Goal: Information Seeking & Learning: Find specific fact

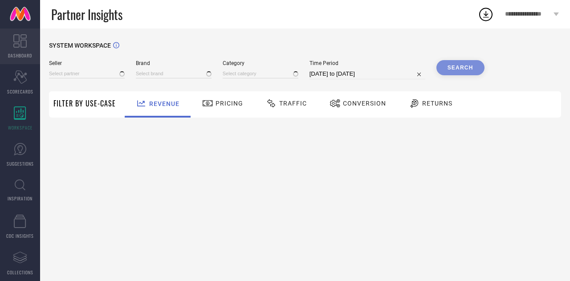
type input "All"
type input "1 STOP FASHION"
type input "All"
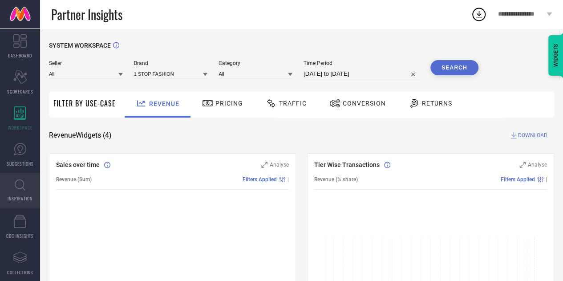
click at [20, 194] on link "INSPIRATION" at bounding box center [20, 191] width 40 height 36
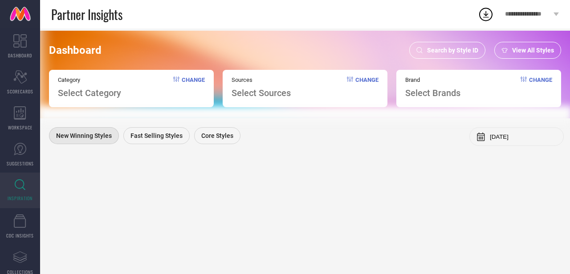
click at [448, 44] on div "Search by Style ID" at bounding box center [447, 50] width 76 height 17
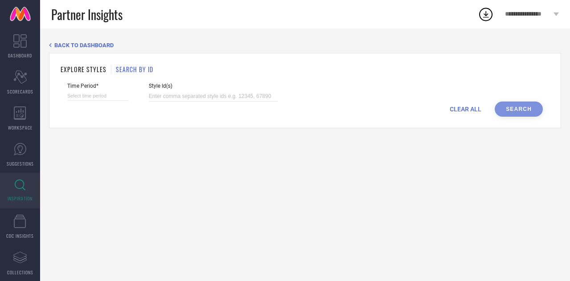
click at [135, 69] on h1 "SEARCH BY ID" at bounding box center [134, 69] width 37 height 9
click at [180, 90] on div "Style Id(s)" at bounding box center [213, 92] width 129 height 19
click at [184, 97] on input at bounding box center [213, 96] width 129 height 10
paste input "36015020 36015015 36015017 36015012 36015011 36015014"
type input "36015020 36015015 36015017 36015012 36015011 36015014"
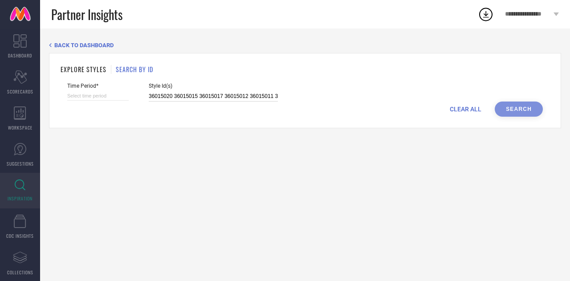
scroll to position [0, 20]
click at [105, 94] on input at bounding box center [97, 95] width 61 height 9
select select "7"
select select "2025"
select select "8"
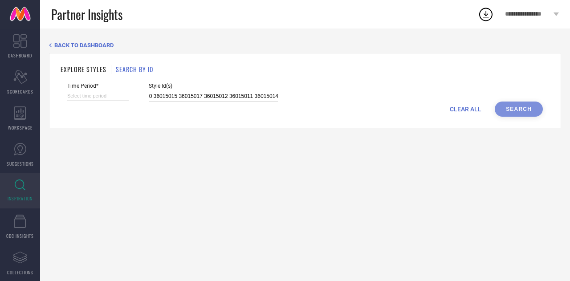
select select "2025"
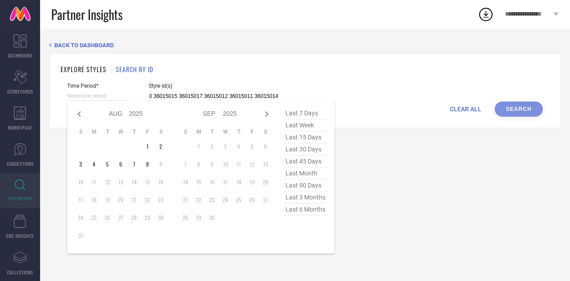
type input "36015020 36015015 36015017 36015012 36015011 36015014"
click at [312, 150] on span "last 30 days" at bounding box center [305, 149] width 45 height 12
type input "10-07-2025 to 08-08-2025"
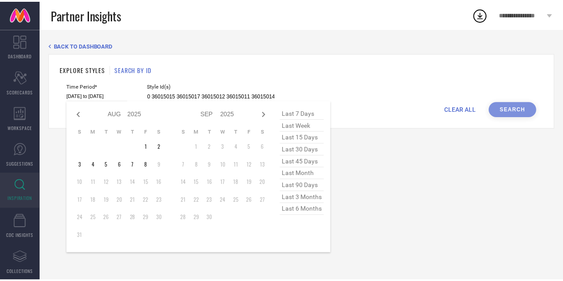
scroll to position [0, 0]
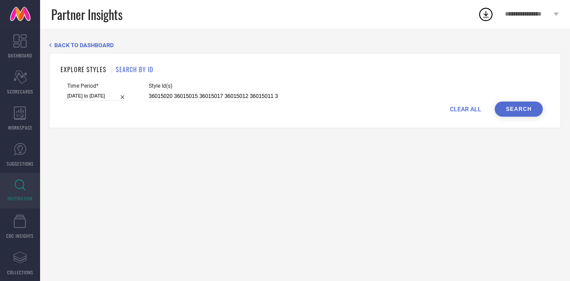
click at [516, 110] on button "Search" at bounding box center [519, 109] width 48 height 15
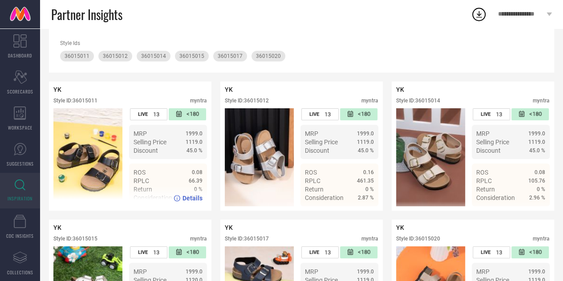
scroll to position [126, 0]
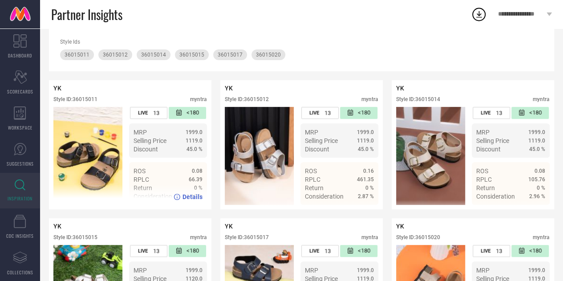
click at [193, 205] on div "Details" at bounding box center [130, 196] width 163 height 25
click at [180, 198] on icon at bounding box center [177, 197] width 6 height 6
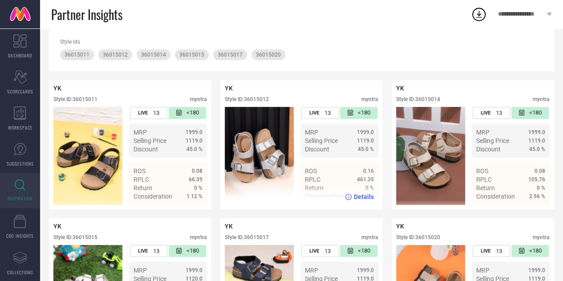
click at [371, 198] on span "Details" at bounding box center [364, 196] width 20 height 7
click at [262, 102] on div "Style ID: 36015012" at bounding box center [247, 99] width 44 height 6
copy div "36015012"
click at [358, 199] on span "Details" at bounding box center [364, 196] width 20 height 7
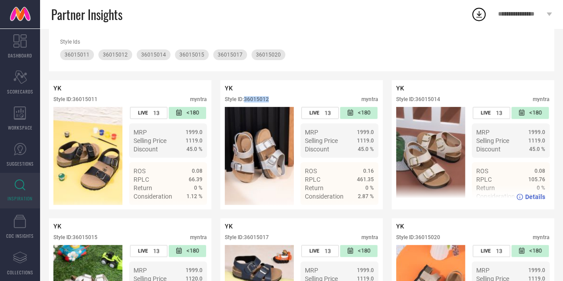
click at [530, 197] on span "Details" at bounding box center [536, 196] width 20 height 7
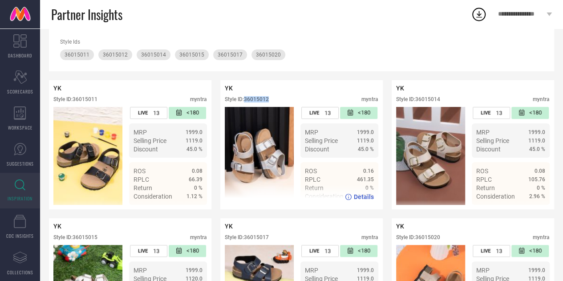
scroll to position [210, 0]
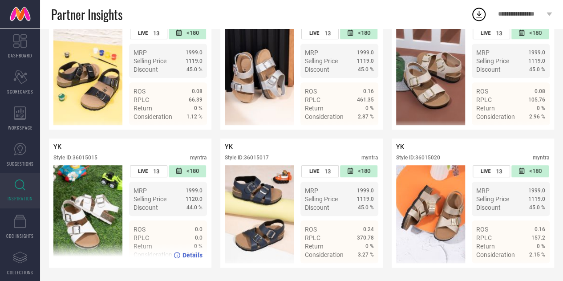
click at [200, 255] on span "Details" at bounding box center [193, 255] width 20 height 7
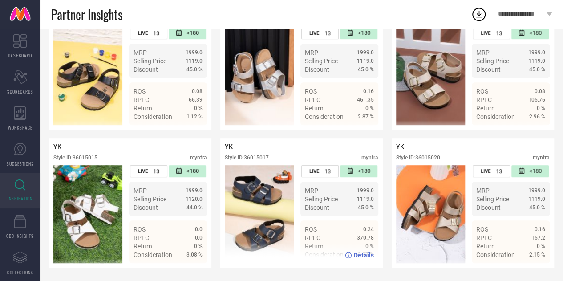
click at [359, 254] on span "Details" at bounding box center [364, 255] width 20 height 7
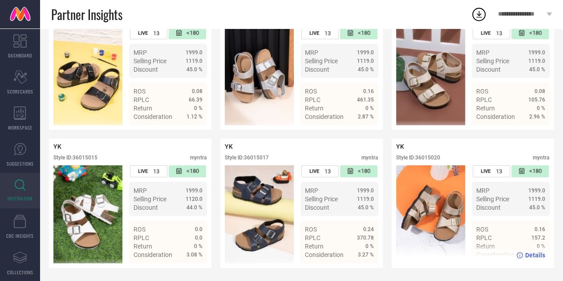
click at [532, 257] on span "Details" at bounding box center [536, 255] width 20 height 7
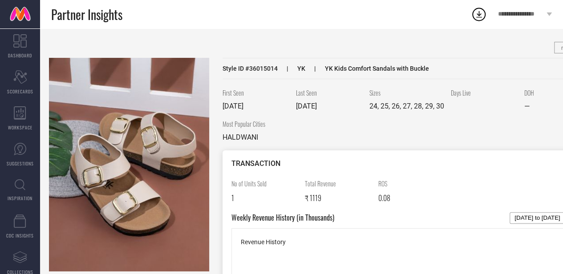
click at [255, 69] on span "Style ID # 36015014" at bounding box center [250, 68] width 55 height 7
copy span "36015014"
